Goal: Check status: Check status

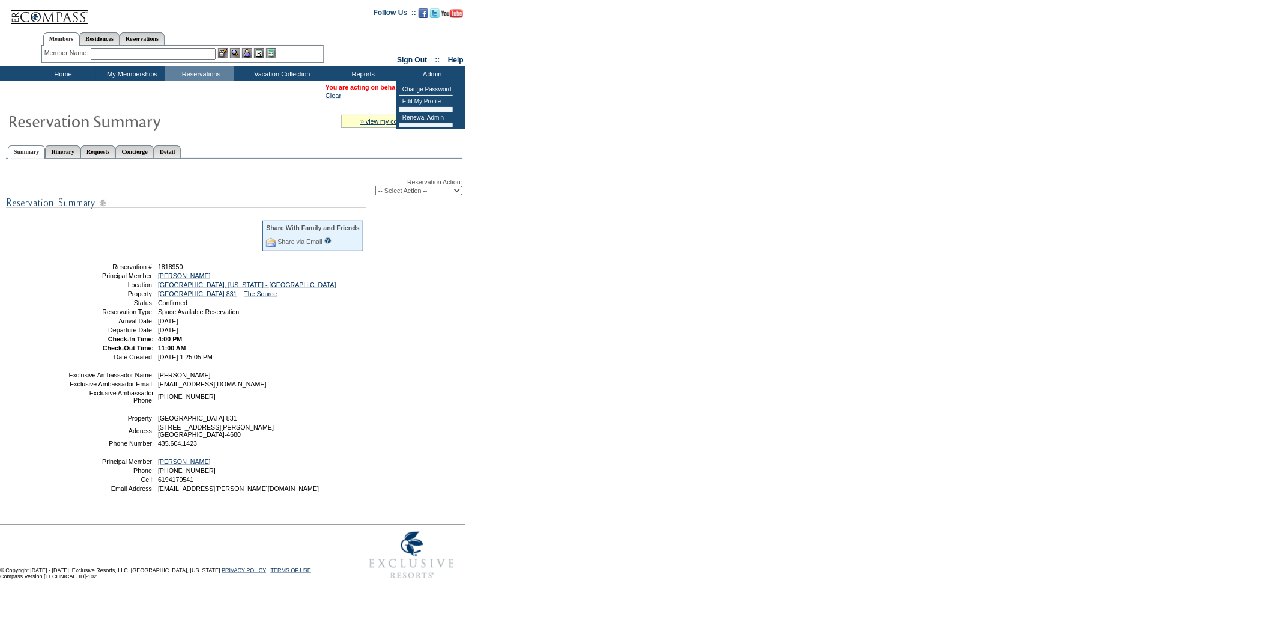
click at [524, 73] on div "Search Availability Browse Calendars Cancellation Wish List Make a Reservation …" at bounding box center [640, 73] width 1281 height 15
click at [428, 86] on link "[PERSON_NAME]" at bounding box center [436, 86] width 53 height 7
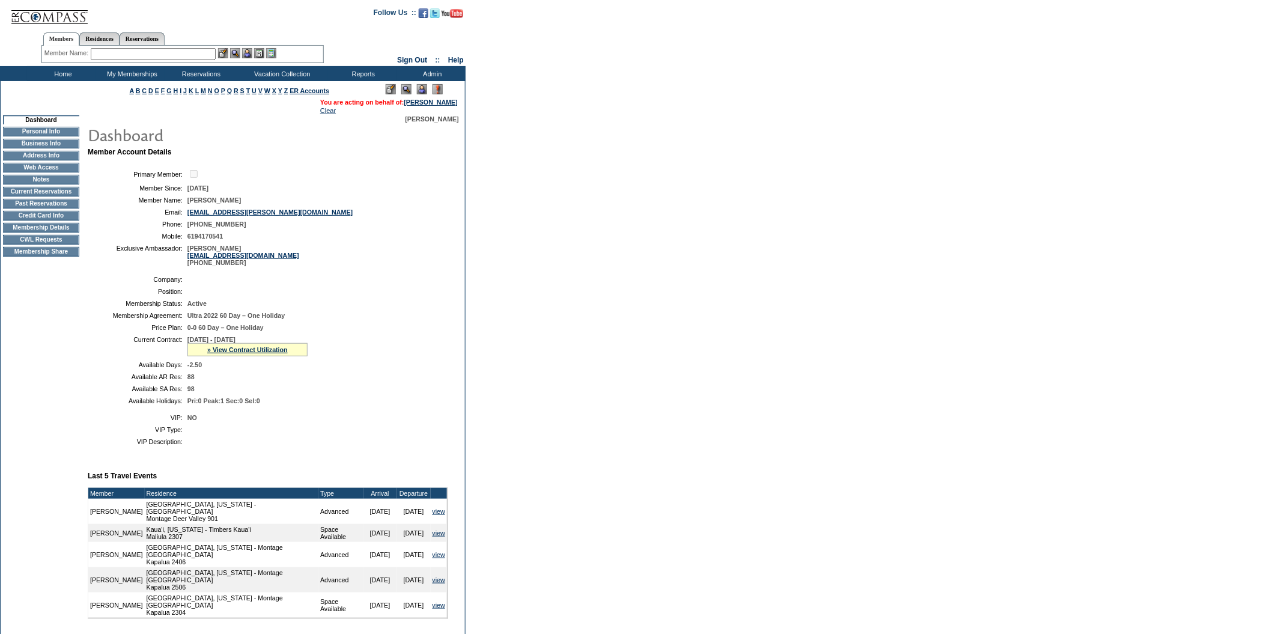
click at [46, 196] on td "Current Reservations" at bounding box center [41, 192] width 76 height 10
